Goal: Task Accomplishment & Management: Manage account settings

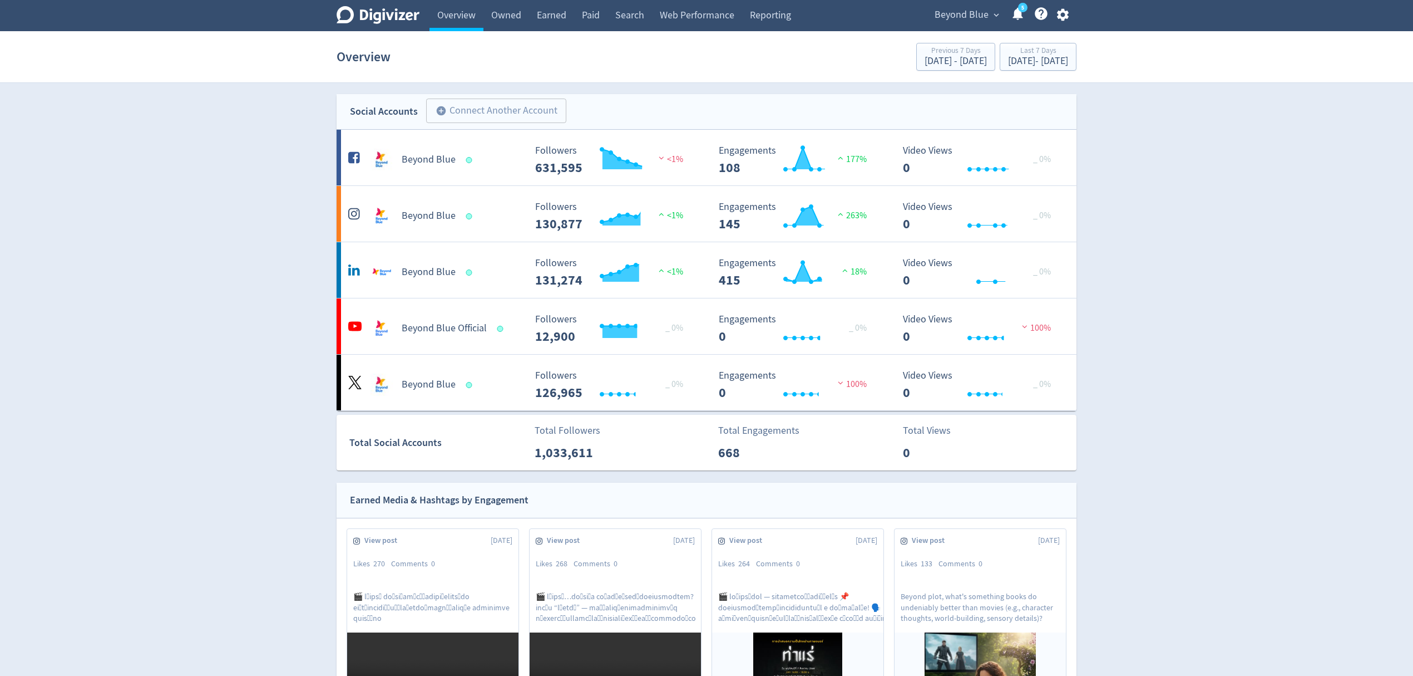
click at [1058, 16] on icon "button" at bounding box center [1063, 14] width 15 height 15
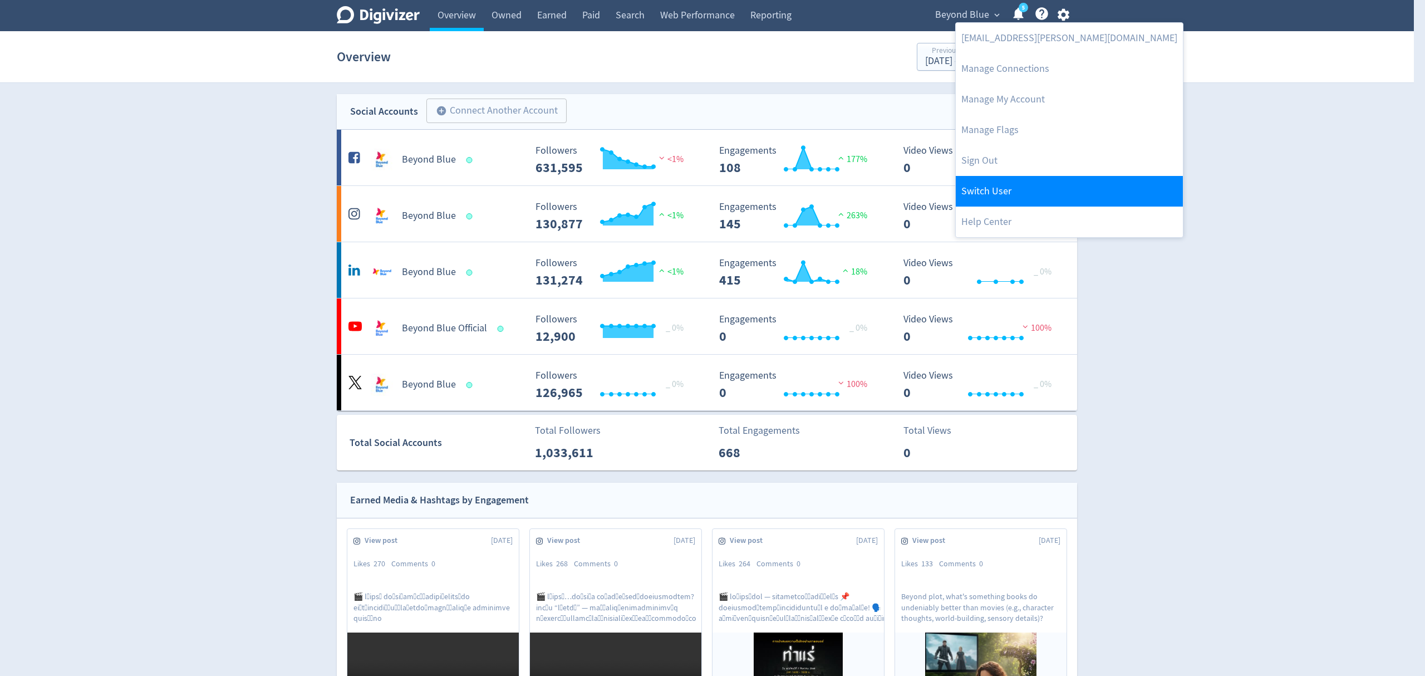
click at [973, 192] on link "Switch User" at bounding box center [1068, 191] width 227 height 31
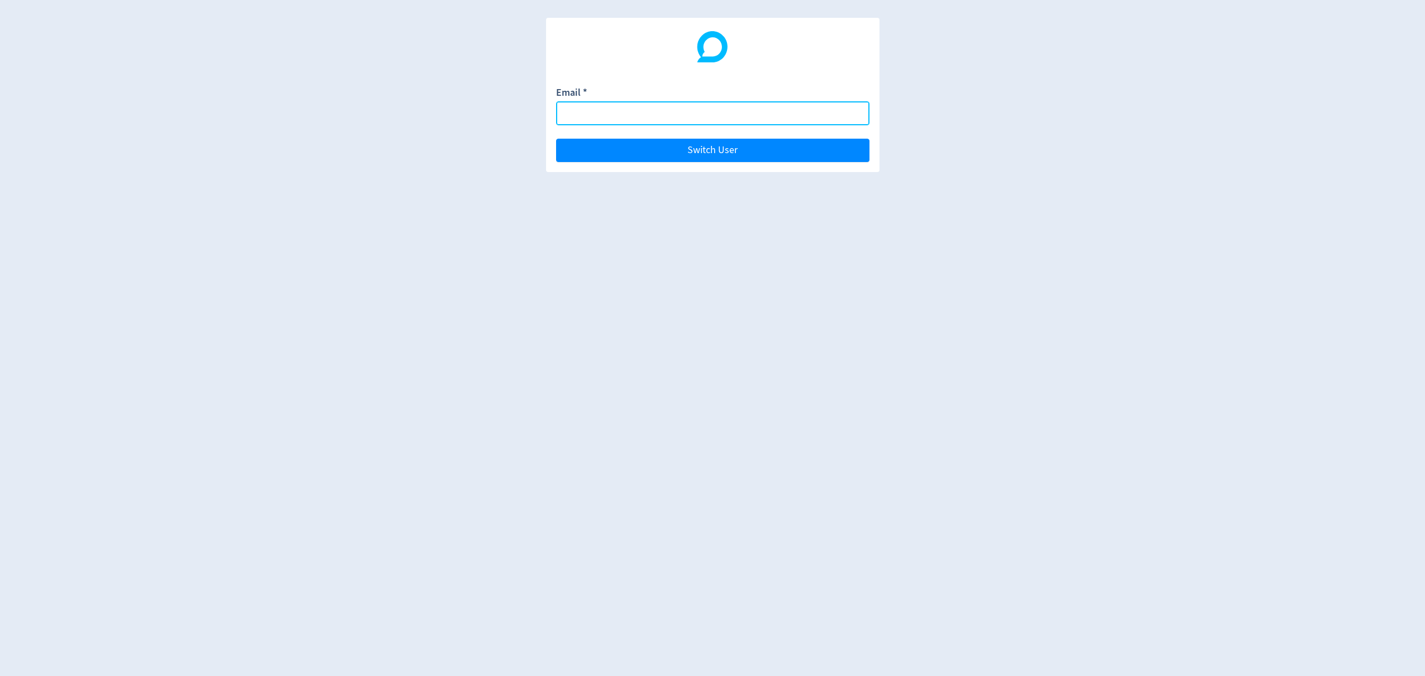
click at [575, 120] on input "Email *" at bounding box center [712, 113] width 313 height 24
paste input "j"
type input "[EMAIL_ADDRESS][DOMAIN_NAME]"
click at [556, 139] on button "Switch User" at bounding box center [712, 150] width 313 height 23
